Goal: Task Accomplishment & Management: Manage account settings

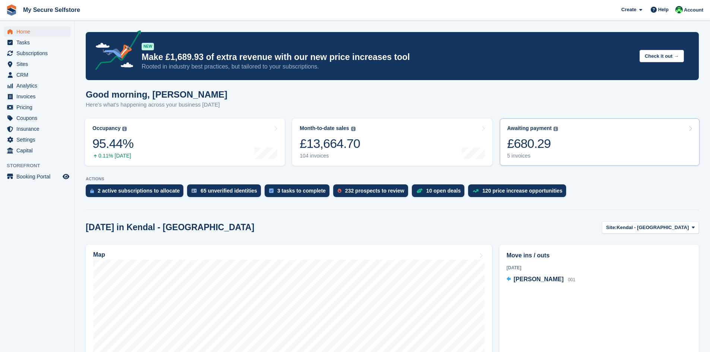
click at [528, 146] on div "£680.29" at bounding box center [533, 143] width 51 height 15
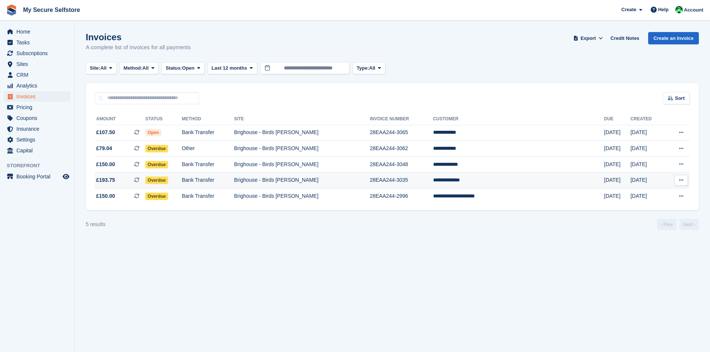
click at [168, 180] on span "Overdue" at bounding box center [156, 180] width 23 height 7
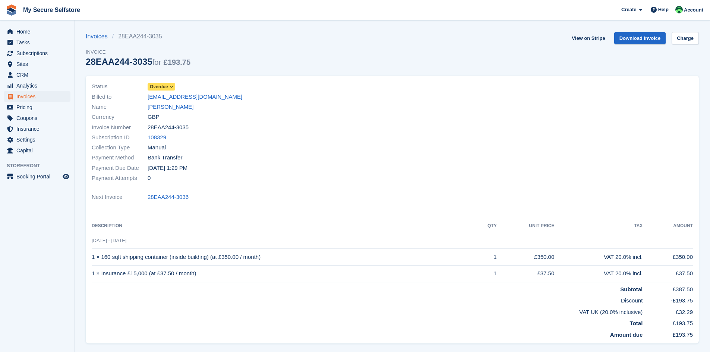
click at [175, 87] on span "Overdue" at bounding box center [162, 86] width 28 height 7
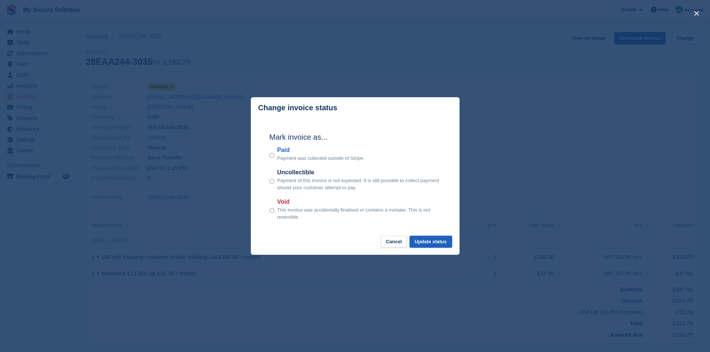
click at [431, 241] on button "Update status" at bounding box center [431, 242] width 43 height 12
